Goal: Task Accomplishment & Management: Complete application form

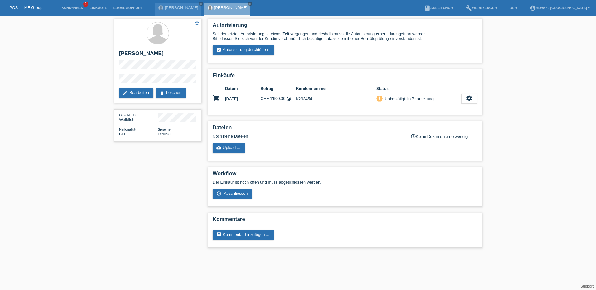
click at [27, 5] on div "POS — MF Group" at bounding box center [26, 7] width 52 height 10
click at [30, 5] on div "POS — MF Group" at bounding box center [26, 7] width 52 height 10
click at [30, 6] on link "POS — MF Group" at bounding box center [25, 7] width 33 height 5
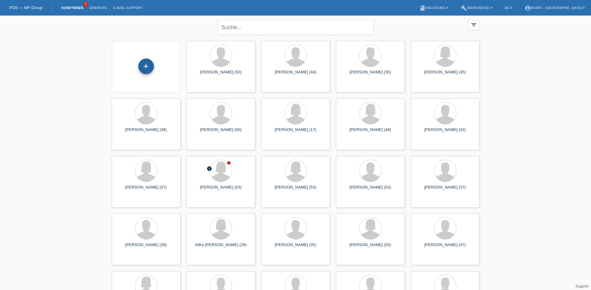
click at [146, 68] on div "+" at bounding box center [146, 67] width 16 height 16
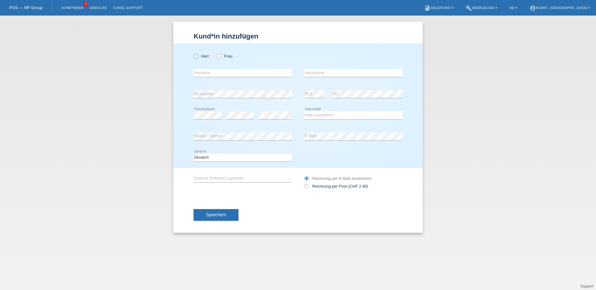
click at [199, 55] on label "Herr" at bounding box center [201, 56] width 16 height 5
click at [198, 55] on input "Herr" at bounding box center [195, 56] width 4 height 4
radio input "true"
click at [220, 73] on input "text" at bounding box center [242, 73] width 98 height 8
type input "Adem"
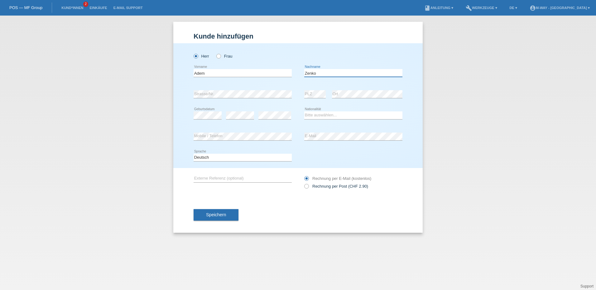
type input "Zenko"
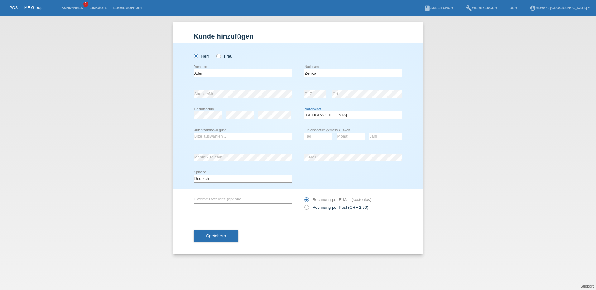
click at [321, 115] on select "Bitte auswählen... Schweiz Deutschland Liechtenstein Österreich ------------ Af…" at bounding box center [353, 115] width 98 height 7
click at [321, 115] on select "Bitte auswählen... [GEOGRAPHIC_DATA] [GEOGRAPHIC_DATA] [GEOGRAPHIC_DATA] [GEOGR…" at bounding box center [353, 115] width 98 height 7
select select "CH"
click at [304, 112] on select "Bitte auswählen... [GEOGRAPHIC_DATA] [GEOGRAPHIC_DATA] [GEOGRAPHIC_DATA] [GEOGR…" at bounding box center [353, 115] width 98 height 7
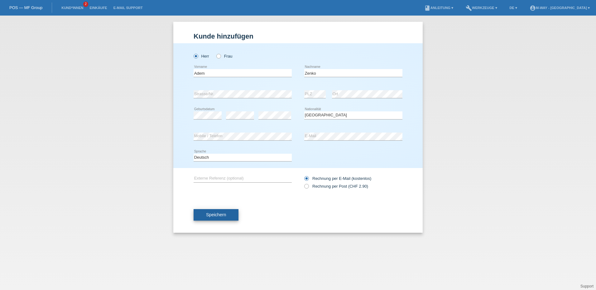
click at [232, 217] on button "Speichern" at bounding box center [215, 215] width 45 height 12
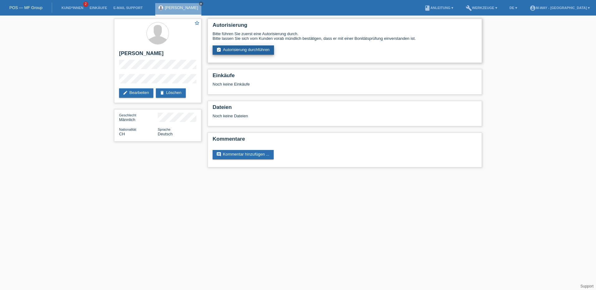
click at [228, 52] on link "assignment_turned_in Autorisierung durchführen" at bounding box center [243, 49] width 61 height 9
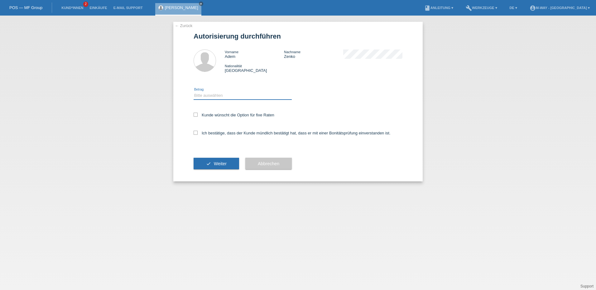
click at [197, 97] on select "Bitte auswählen CHF 1.00 - CHF 499.00 CHF 500.00 - CHF 1'999.00 CHF 2'000.00 - …" at bounding box center [242, 95] width 98 height 7
select select "3"
click at [193, 92] on select "Bitte auswählen CHF 1.00 - CHF 499.00 CHF 500.00 - CHF 1'999.00 CHF 2'000.00 - …" at bounding box center [242, 95] width 98 height 7
click at [194, 115] on icon at bounding box center [195, 115] width 4 height 4
click at [194, 115] on input "Kunde wünscht die Option für fixe Raten" at bounding box center [195, 115] width 4 height 4
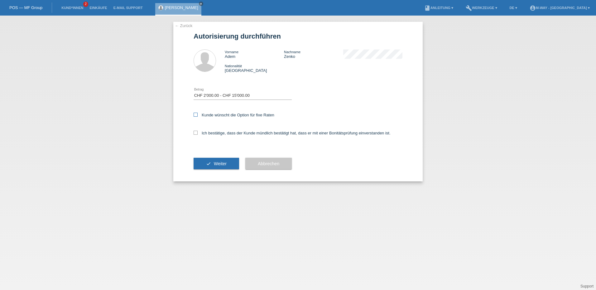
checkbox input "true"
click at [196, 134] on icon at bounding box center [195, 133] width 4 height 4
click at [196, 134] on input "Ich bestätige, dass der Kunde mündlich bestätigt hat, dass er mit einer Bonität…" at bounding box center [195, 133] width 4 height 4
checkbox input "true"
click at [220, 164] on span "Weiter" at bounding box center [220, 163] width 13 height 5
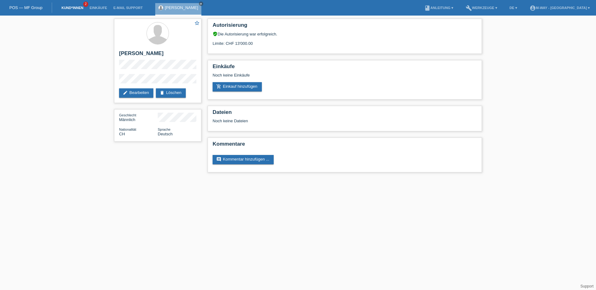
click at [69, 9] on link "Kund*innen" at bounding box center [72, 8] width 28 height 4
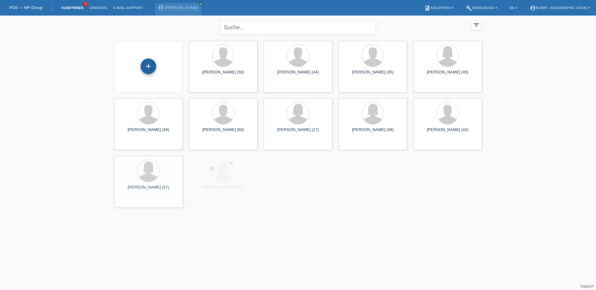
click at [149, 65] on div "+" at bounding box center [149, 67] width 16 height 16
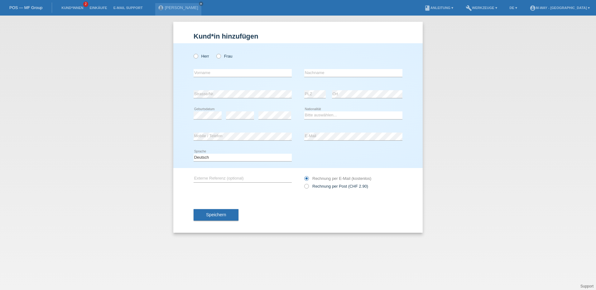
drag, startPoint x: 195, startPoint y: 57, endPoint x: 201, endPoint y: 63, distance: 8.4
click at [193, 53] on icon at bounding box center [193, 53] width 0 height 0
click at [196, 58] on input "Herr" at bounding box center [195, 56] width 4 height 4
radio input "true"
click at [213, 71] on input "text" at bounding box center [242, 73] width 98 height 8
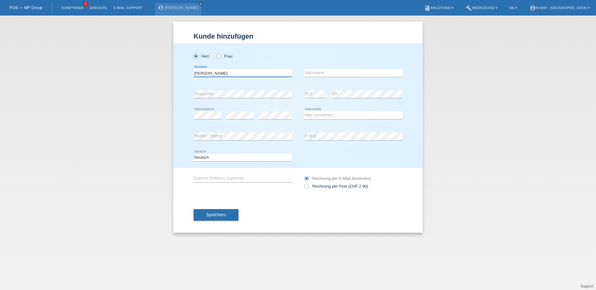
type input "[PERSON_NAME]"
click at [323, 73] on input "text" at bounding box center [353, 73] width 98 height 8
type input "[PERSON_NAME]"
click at [321, 90] on div "error PLZ" at bounding box center [314, 94] width 21 height 21
click at [334, 115] on select "Bitte auswählen... Schweiz Deutschland Liechtenstein Österreich ------------ Af…" at bounding box center [353, 115] width 98 height 7
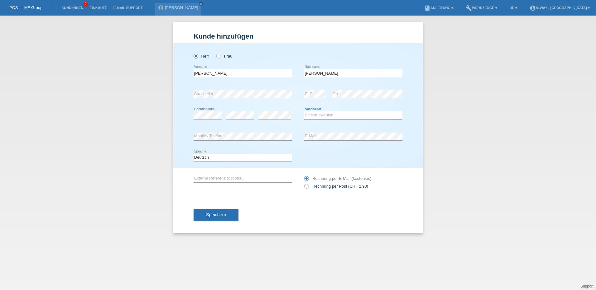
select select "CH"
click at [304, 112] on select "Bitte auswählen... Schweiz Deutschland Liechtenstein Österreich ------------ Af…" at bounding box center [353, 115] width 98 height 7
click at [265, 208] on div "Speichern" at bounding box center [297, 215] width 209 height 36
click at [215, 214] on span "Speichern" at bounding box center [216, 215] width 20 height 5
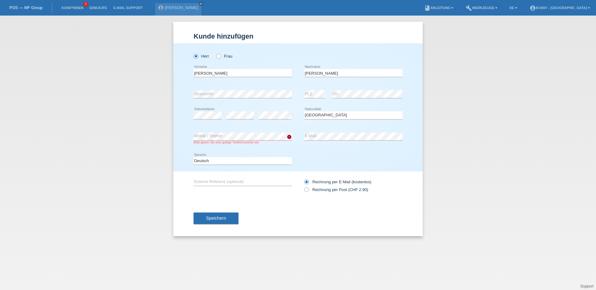
click at [361, 166] on div "Deutsch Français Italiano English error Sprache" at bounding box center [297, 161] width 209 height 21
click at [217, 219] on span "Speichern" at bounding box center [216, 218] width 20 height 5
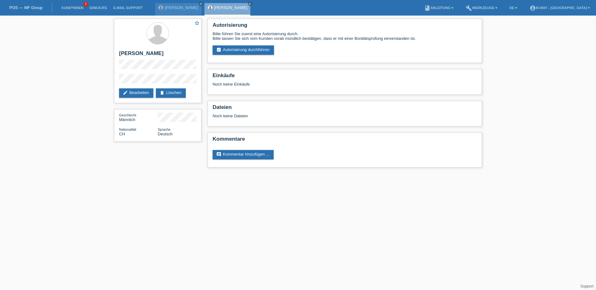
click at [238, 69] on div "Autorisierung Bitte führen Sie zuerst eine Autorisierung durch. Bitte lassen Si…" at bounding box center [344, 95] width 280 height 158
click at [244, 50] on link "assignment_turned_in Autorisierung durchführen" at bounding box center [243, 49] width 61 height 9
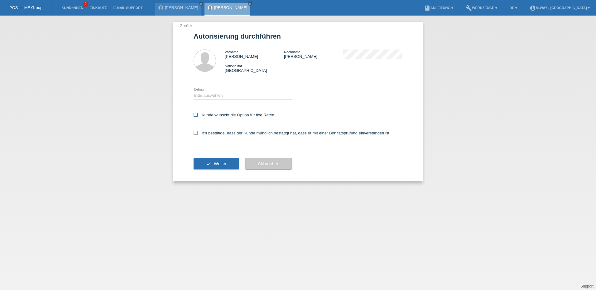
click at [196, 115] on icon at bounding box center [195, 115] width 4 height 4
click at [196, 115] on input "Kunde wünscht die Option für fixe Raten" at bounding box center [195, 115] width 4 height 4
checkbox input "true"
click at [196, 133] on icon at bounding box center [195, 133] width 4 height 4
click at [196, 133] on input "Ich bestätige, dass der Kunde mündlich bestätigt hat, dass er mit einer Bonität…" at bounding box center [195, 133] width 4 height 4
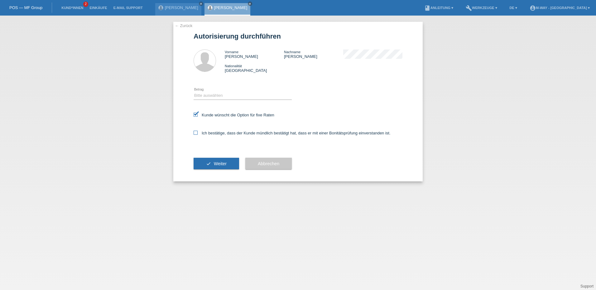
checkbox input "true"
click at [213, 96] on select "Bitte auswählen CHF 1.00 - CHF 499.00 CHF 500.00 - CHF 1'999.00 CHF 2'000.00 - …" at bounding box center [242, 95] width 98 height 7
select select "3"
click at [193, 92] on select "Bitte auswählen CHF 1.00 - CHF 499.00 CHF 500.00 - CHF 1'999.00 CHF 2'000.00 - …" at bounding box center [242, 95] width 98 height 7
click at [213, 163] on button "check Weiter" at bounding box center [215, 164] width 45 height 12
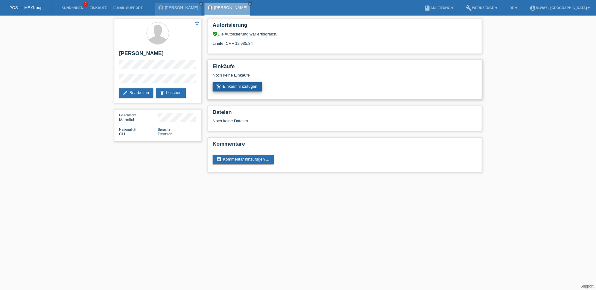
click at [233, 87] on link "add_shopping_cart Einkauf hinzufügen" at bounding box center [237, 86] width 49 height 9
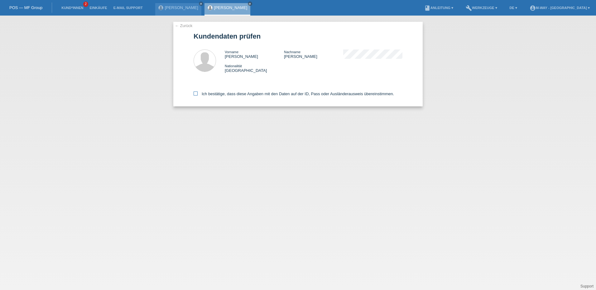
click at [196, 93] on icon at bounding box center [195, 94] width 4 height 4
click at [196, 93] on input "Ich bestätige, dass diese Angaben mit den Daten auf der ID, Pass oder Ausländer…" at bounding box center [195, 94] width 4 height 4
checkbox input "true"
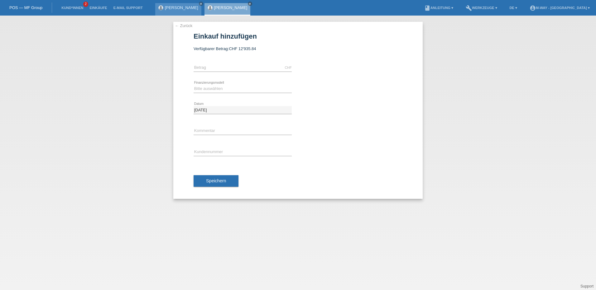
click at [173, 11] on div "[PERSON_NAME] close" at bounding box center [178, 9] width 46 height 12
click at [175, 10] on div "[PERSON_NAME] close" at bounding box center [178, 9] width 46 height 12
click at [183, 25] on link "← Zurück" at bounding box center [183, 25] width 17 height 5
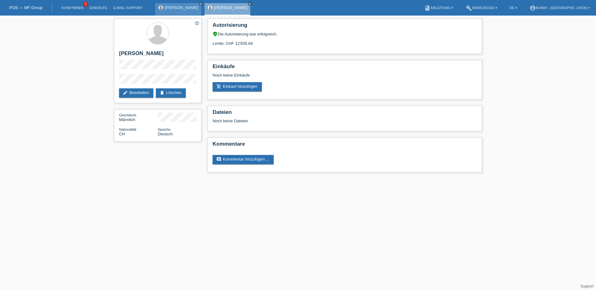
click at [170, 8] on link "[PERSON_NAME]" at bounding box center [181, 7] width 33 height 5
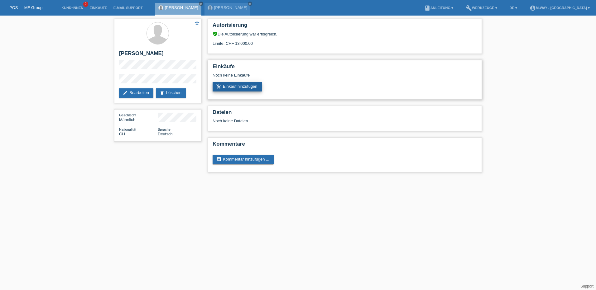
click at [235, 85] on link "add_shopping_cart Einkauf hinzufügen" at bounding box center [237, 86] width 49 height 9
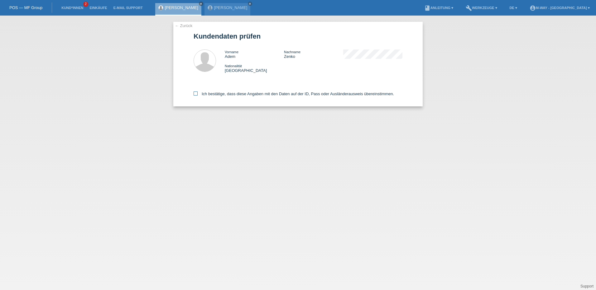
click at [196, 93] on icon at bounding box center [195, 94] width 4 height 4
click at [196, 93] on input "Ich bestätige, dass diese Angaben mit den Daten auf der ID, Pass oder Ausländer…" at bounding box center [195, 94] width 4 height 4
checkbox input "true"
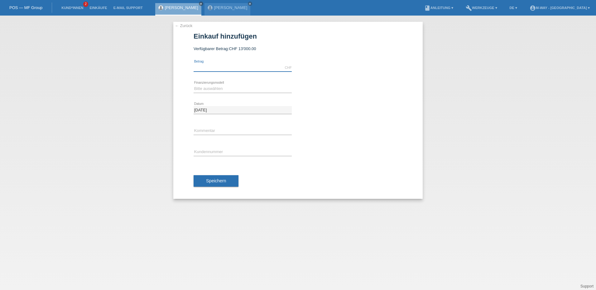
click at [203, 66] on input "text" at bounding box center [242, 68] width 98 height 8
type input "7237.30"
drag, startPoint x: 215, startPoint y: 89, endPoint x: 212, endPoint y: 91, distance: 3.9
click at [215, 89] on select "Bitte auswählen Fixe Raten Kauf auf Rechnung mit Teilzahlungsoption" at bounding box center [242, 88] width 98 height 7
select select "77"
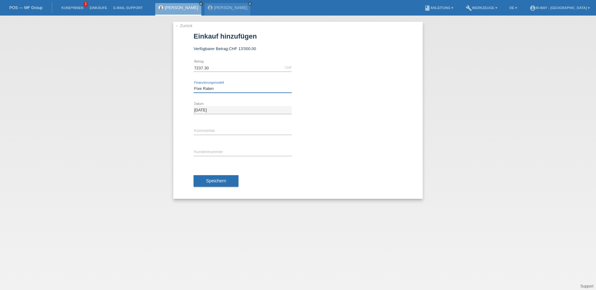
click at [193, 85] on select "Bitte auswählen Fixe Raten Kauf auf Rechnung mit Teilzahlungsoption" at bounding box center [242, 88] width 98 height 7
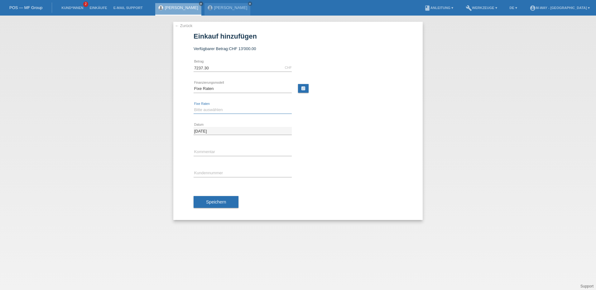
click at [203, 112] on select "Bitte auswählen 4 Raten 5 Raten 6 Raten 7 Raten 8 Raten 9 Raten 10 Raten 11 Rat…" at bounding box center [242, 109] width 98 height 7
select select "202"
click at [193, 106] on select "Bitte auswählen 4 Raten 5 Raten 6 Raten 7 Raten 8 Raten 9 Raten 10 Raten 11 Rat…" at bounding box center [242, 109] width 98 height 7
click at [202, 173] on input "text" at bounding box center [242, 174] width 98 height 8
type input "K293492"
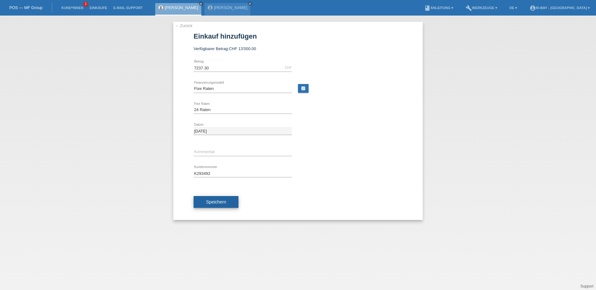
click at [203, 198] on button "Speichern" at bounding box center [215, 202] width 45 height 12
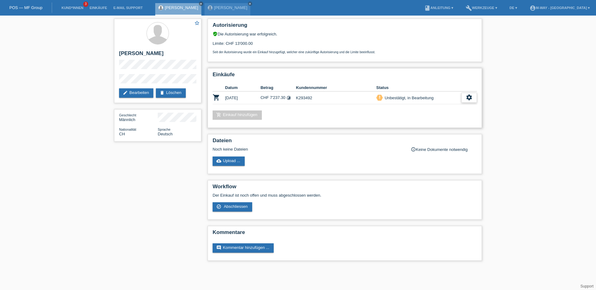
click at [472, 98] on icon "settings" at bounding box center [469, 97] width 7 height 7
click at [433, 127] on div "check_circle_outline Abschliessen" at bounding box center [437, 126] width 79 height 9
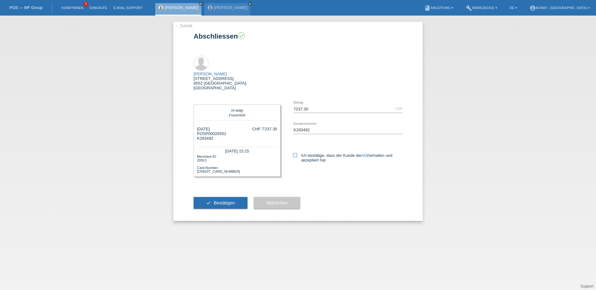
click at [294, 153] on icon at bounding box center [295, 155] width 4 height 4
click at [294, 153] on input "Ich bestätige, dass der Kunde die AGB erhalten und akzeptiert hat." at bounding box center [295, 155] width 4 height 4
checkbox input "true"
click at [224, 197] on button "check Bestätigen" at bounding box center [220, 203] width 54 height 12
